Goal: Task Accomplishment & Management: Manage account settings

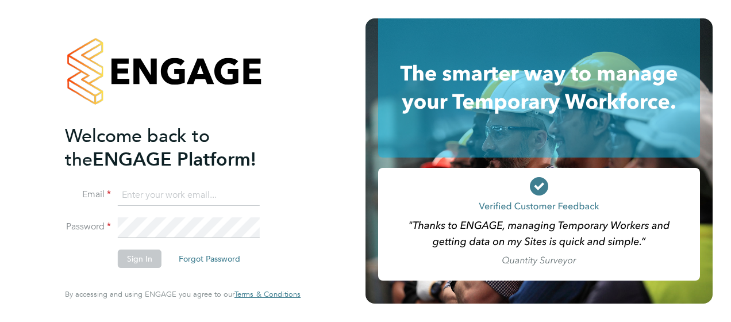
type input "[PERSON_NAME][EMAIL_ADDRESS][PERSON_NAME][DOMAIN_NAME]"
click at [146, 253] on button "Sign In" at bounding box center [140, 258] width 44 height 18
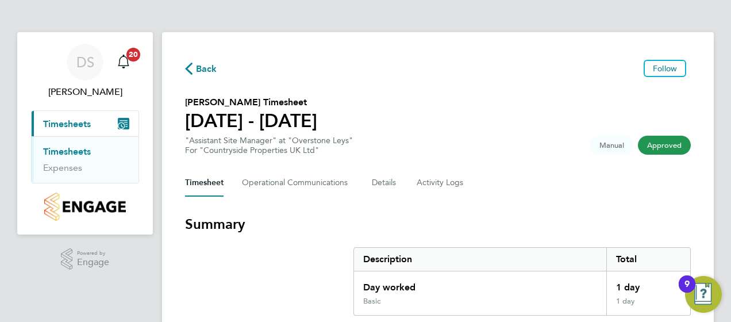
click at [531, 155] on div "Back Follow Javid Qadri's Timesheet 04 - 10 Aug 2025 "Assistant Site Manager" a…" at bounding box center [437, 287] width 551 height 510
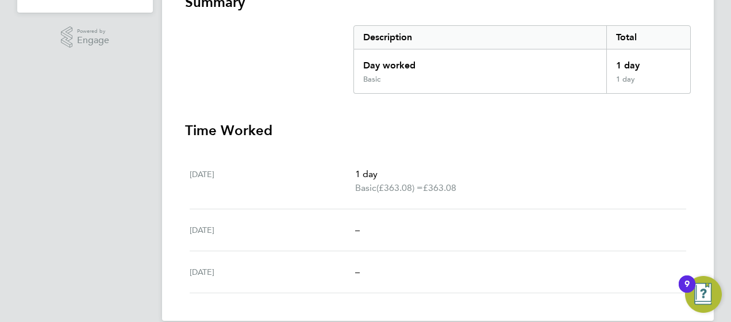
scroll to position [237, 0]
